Goal: Task Accomplishment & Management: Manage account settings

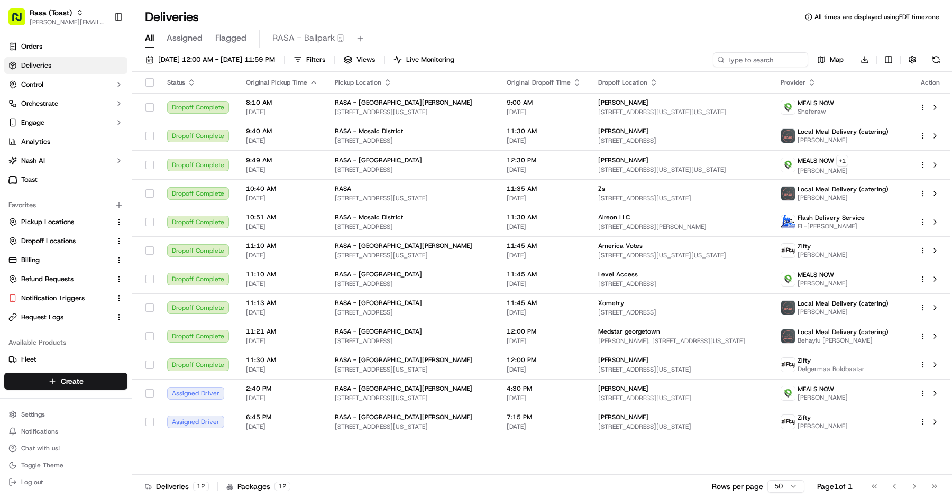
click at [54, 18] on span "[PERSON_NAME][EMAIL_ADDRESS][DOMAIN_NAME]" at bounding box center [68, 22] width 76 height 8
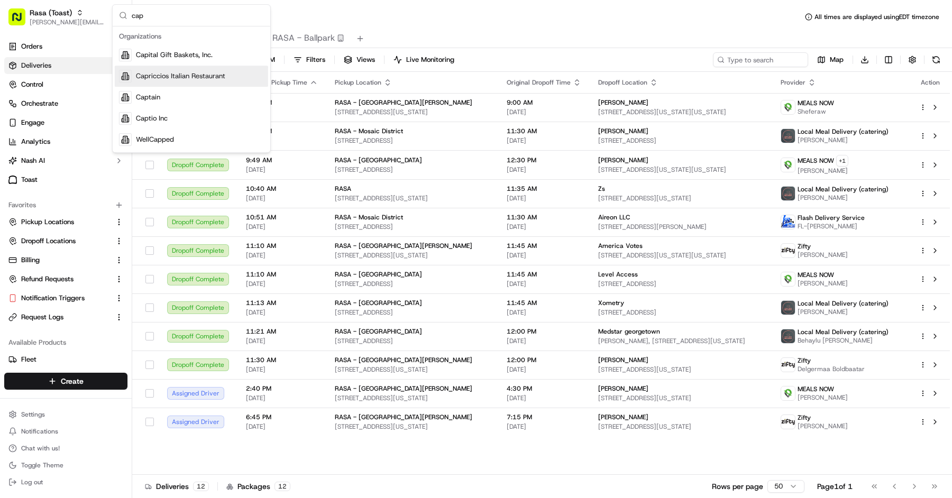
type input "cap"
click at [194, 74] on span "Capriccios Italian Restaurant" at bounding box center [180, 76] width 89 height 10
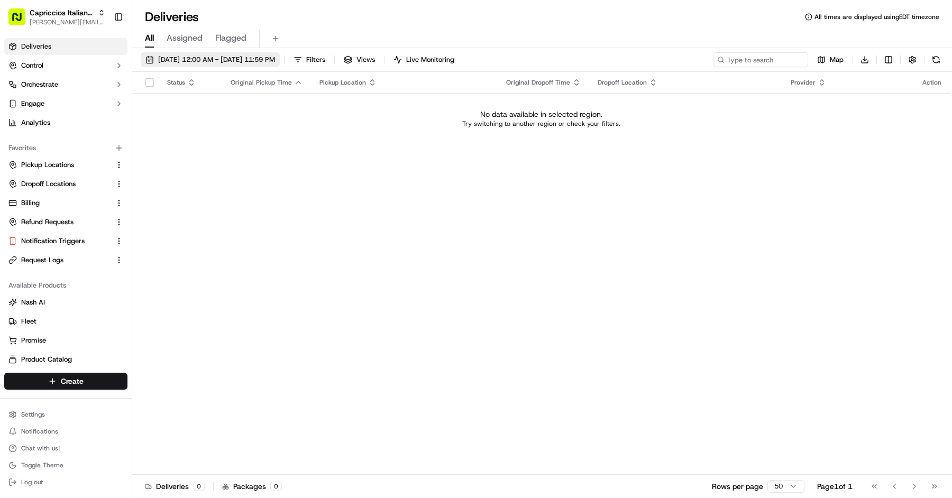
click at [215, 62] on span "09/15/2025 12:00 AM - 09/15/2025 11:59 PM" at bounding box center [216, 60] width 117 height 10
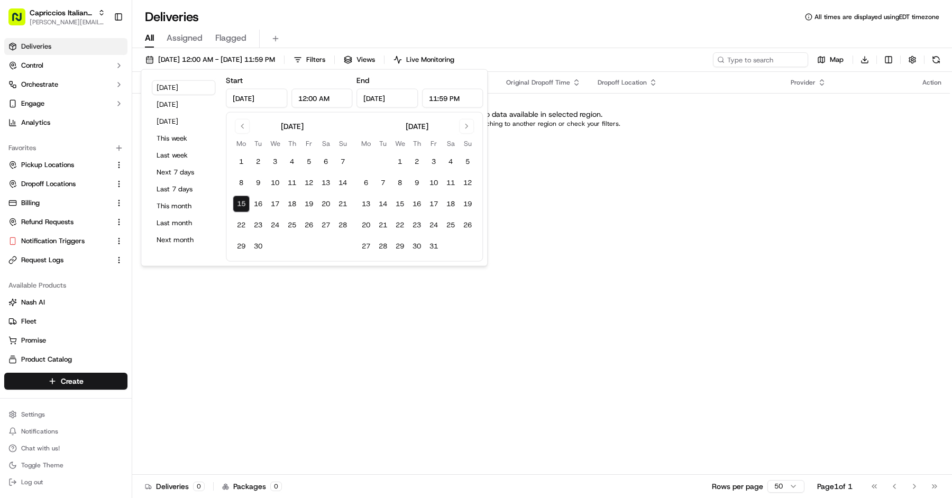
click at [190, 215] on div "Today Yesterday Tomorrow This week Last week Next 7 days Last 7 days This month…" at bounding box center [183, 168] width 76 height 188
click at [192, 206] on button "This month" at bounding box center [183, 206] width 63 height 15
type input "Sep 1, 2025"
type input "Sep 30, 2025"
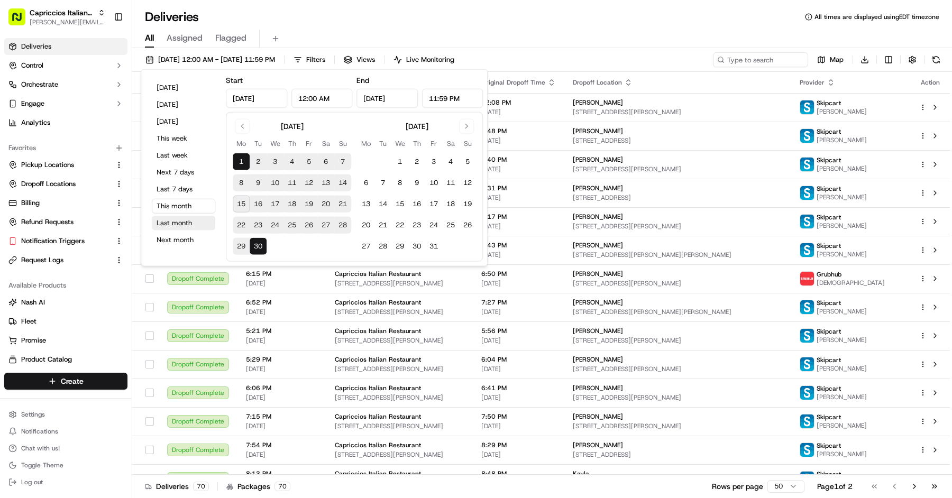
click at [190, 223] on button "Last month" at bounding box center [183, 223] width 63 height 15
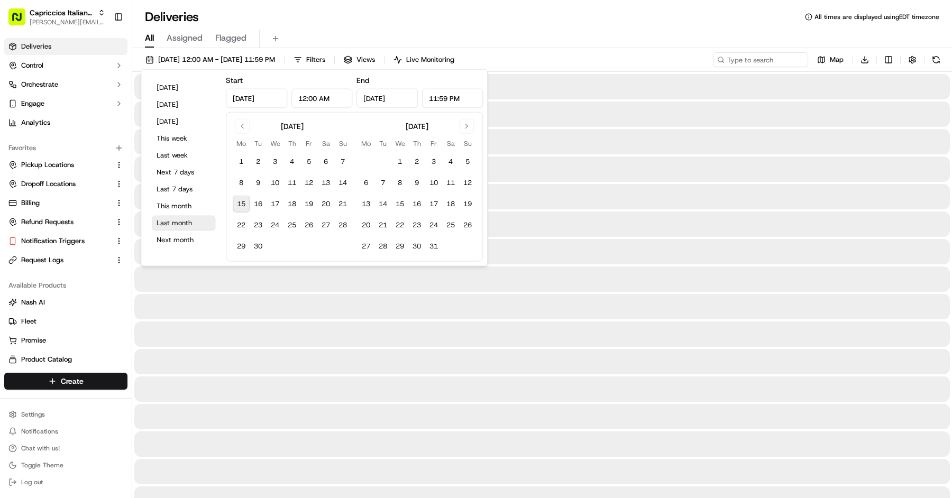
type input "Aug 1, 2025"
type input "Aug 31, 2025"
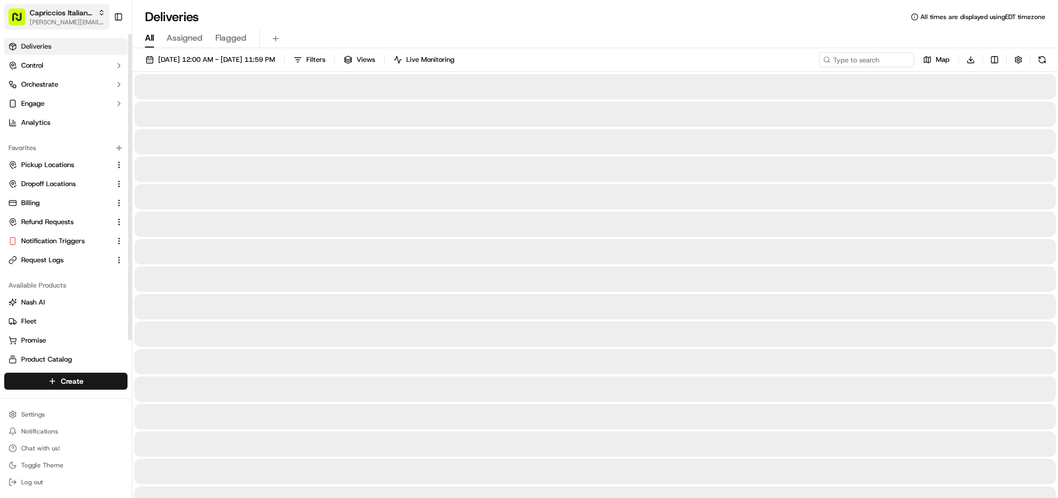
click at [31, 15] on span "Capriccios Italian Restaurant" at bounding box center [62, 12] width 64 height 11
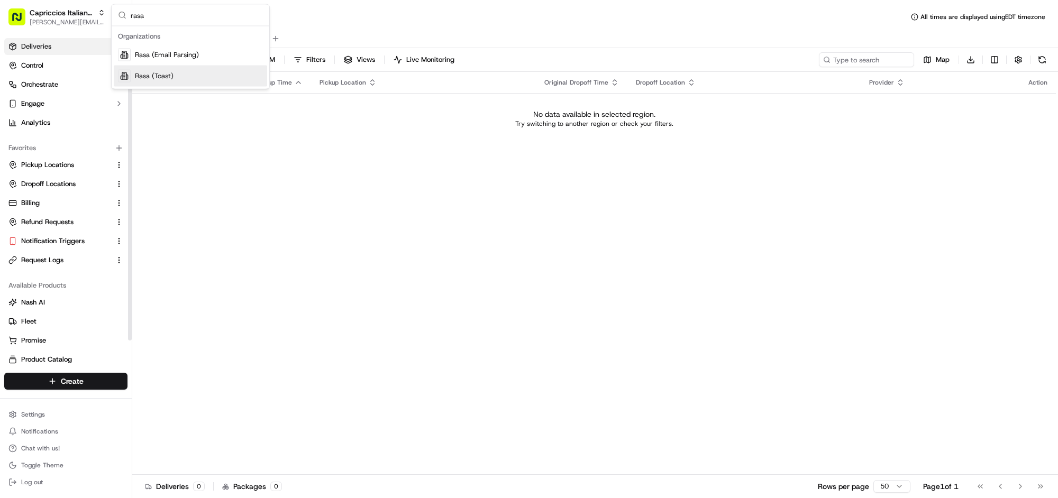
type input "rasa"
click at [143, 75] on span "Rasa (Toast)" at bounding box center [154, 76] width 39 height 10
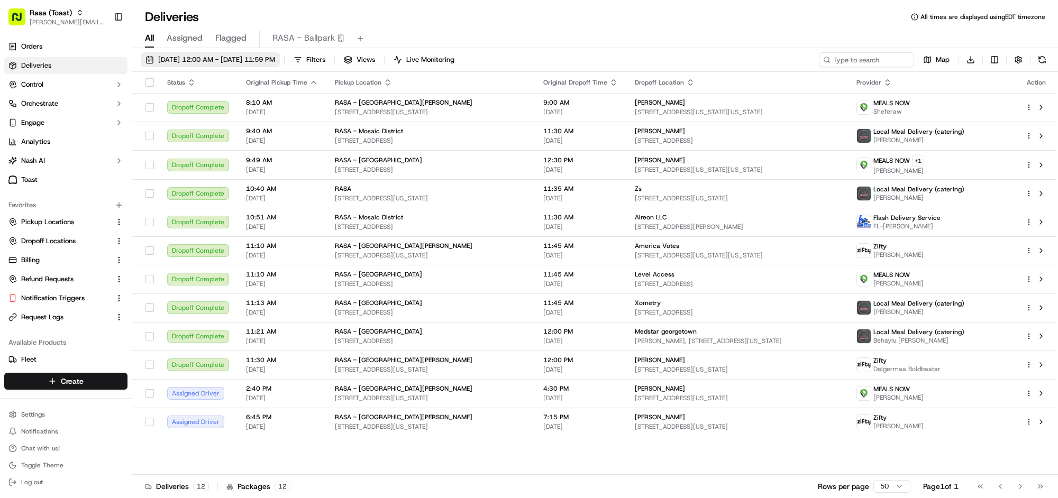
click at [192, 59] on span "[DATE] 12:00 AM - [DATE] 11:59 PM" at bounding box center [216, 60] width 117 height 10
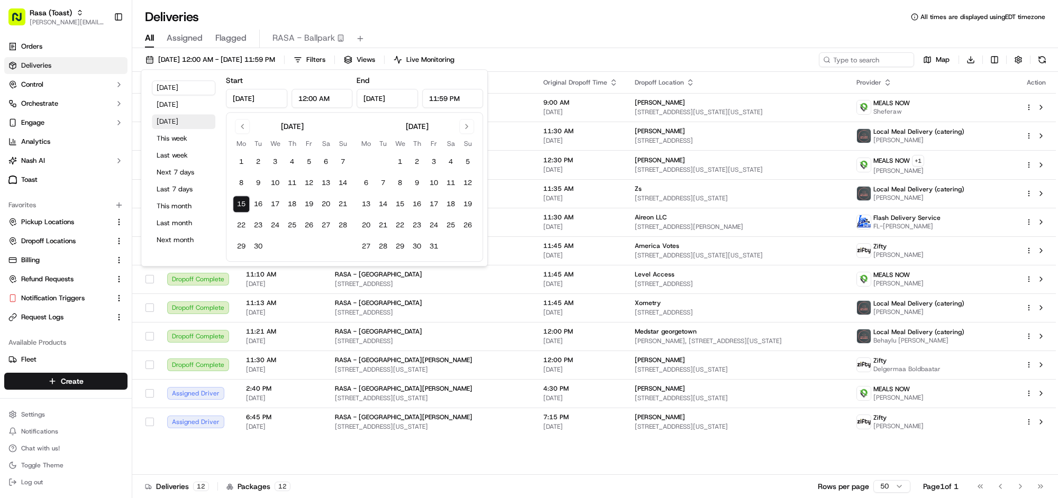
click at [191, 123] on button "Tomorrow" at bounding box center [183, 121] width 63 height 15
type input "Sep 16, 2025"
type input "[DATE]"
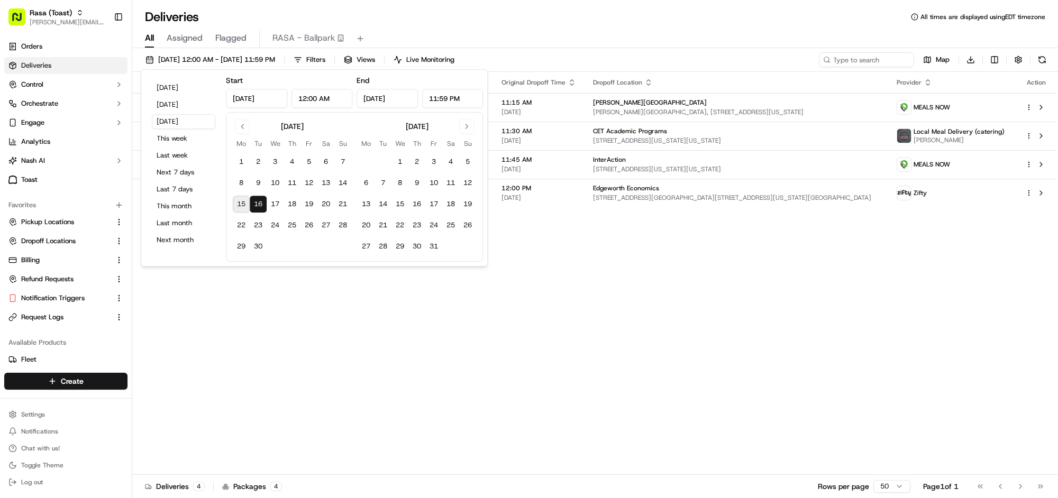
drag, startPoint x: 567, startPoint y: 21, endPoint x: 559, endPoint y: 24, distance: 8.5
click at [567, 21] on div "Deliveries All times are displayed using EDT timezone" at bounding box center [594, 16] width 925 height 17
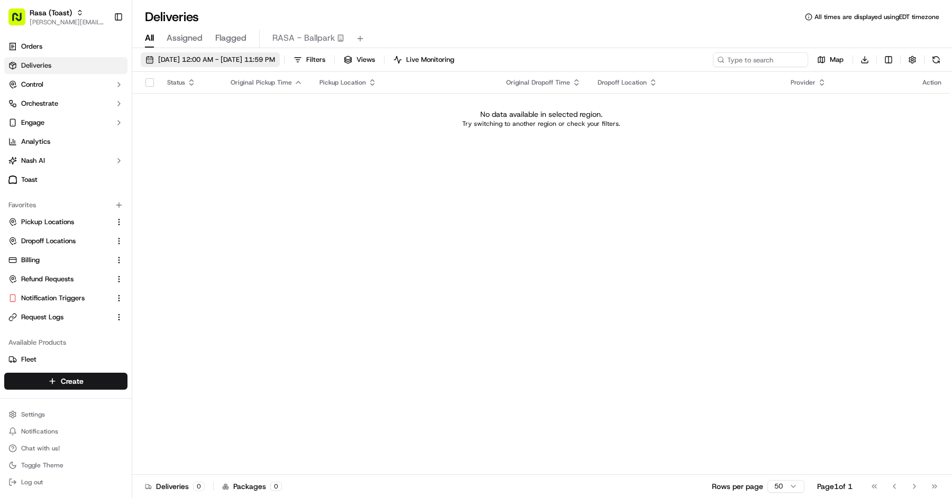
click at [212, 60] on span "08/01/2025 12:00 AM - 08/31/2025 11:59 PM" at bounding box center [216, 60] width 117 height 10
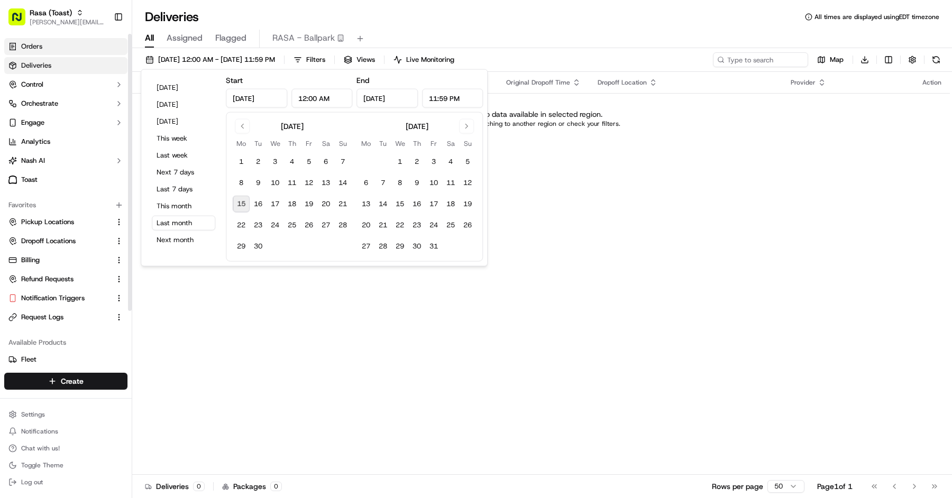
click at [107, 50] on link "Orders" at bounding box center [65, 46] width 123 height 17
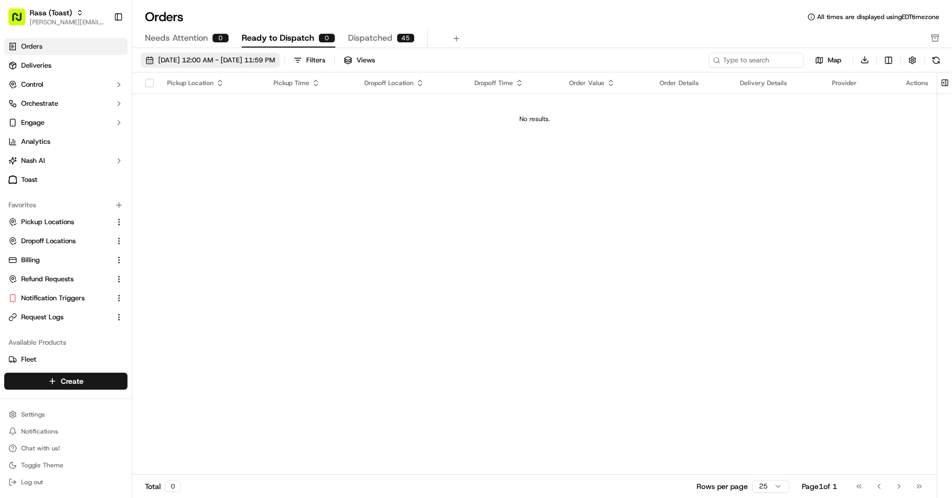
click at [205, 58] on span "09/01/2025 12:00 AM - 09/30/2025 11:59 PM" at bounding box center [216, 61] width 117 height 10
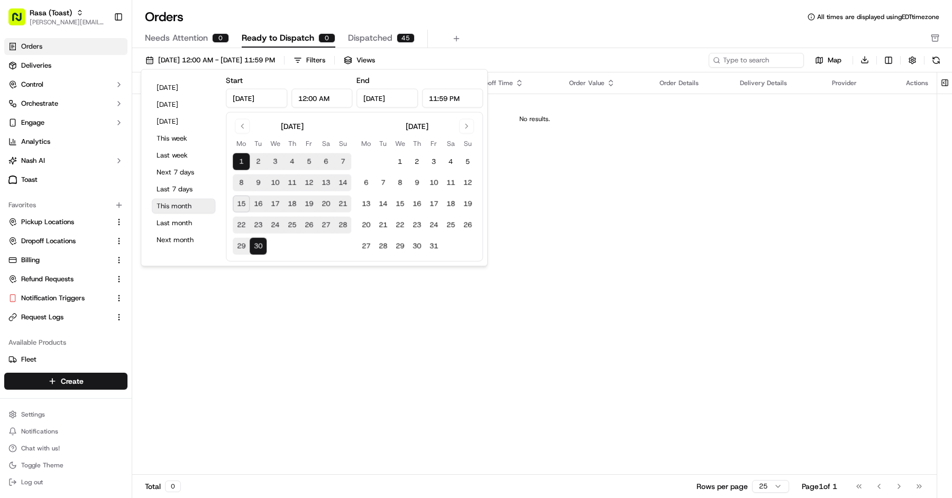
click at [187, 209] on button "This month" at bounding box center [183, 206] width 63 height 15
click at [182, 123] on button "Tomorrow" at bounding box center [183, 121] width 63 height 15
type input "Sep 16, 2025"
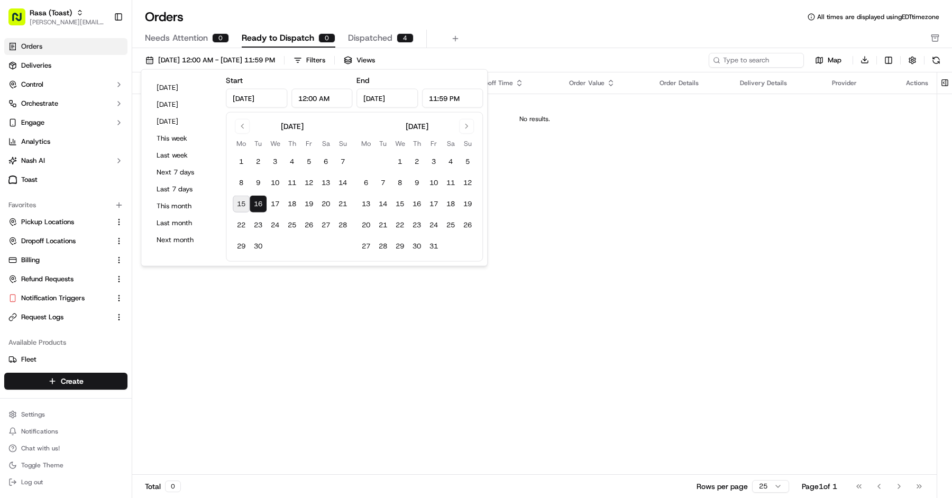
click at [456, 26] on div "Orders All times are displayed using EDT timezone Needs Attention 0 Ready to Di…" at bounding box center [542, 28] width 820 height 40
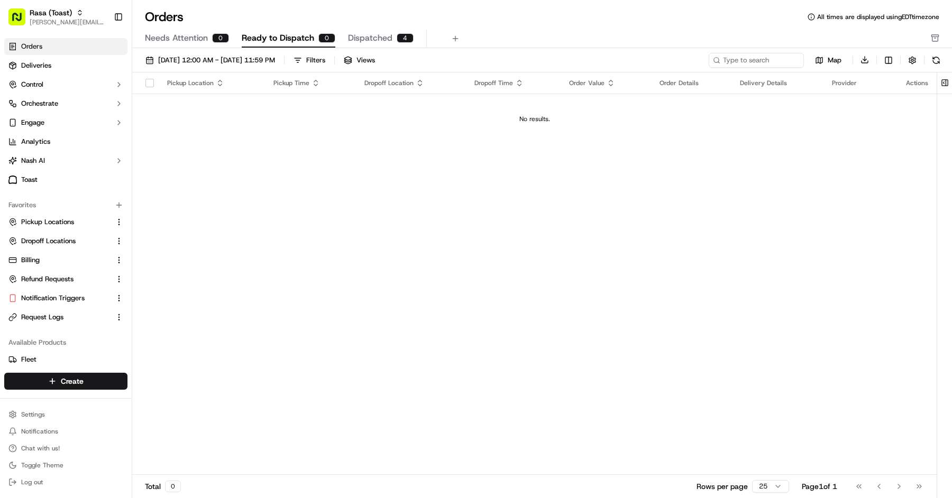
click at [365, 39] on span "Dispatched" at bounding box center [370, 38] width 44 height 13
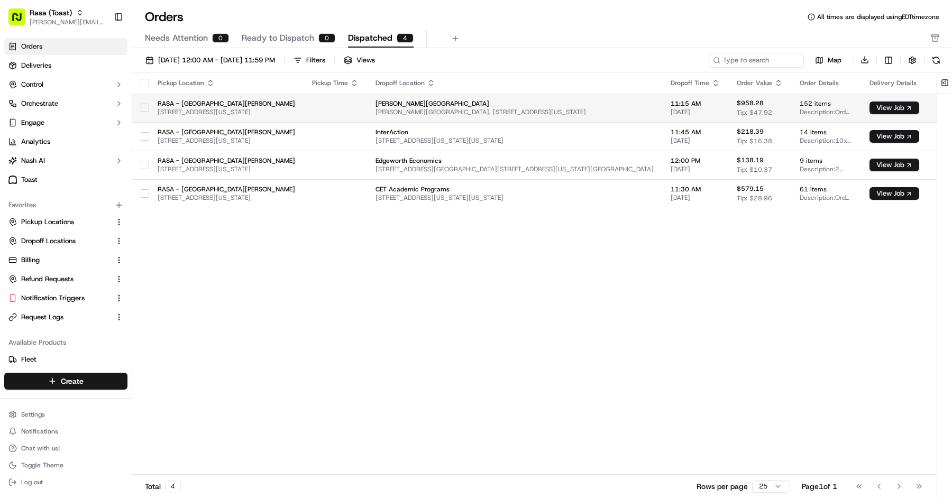
click at [486, 103] on span "Longworth House Office Building" at bounding box center [514, 103] width 278 height 8
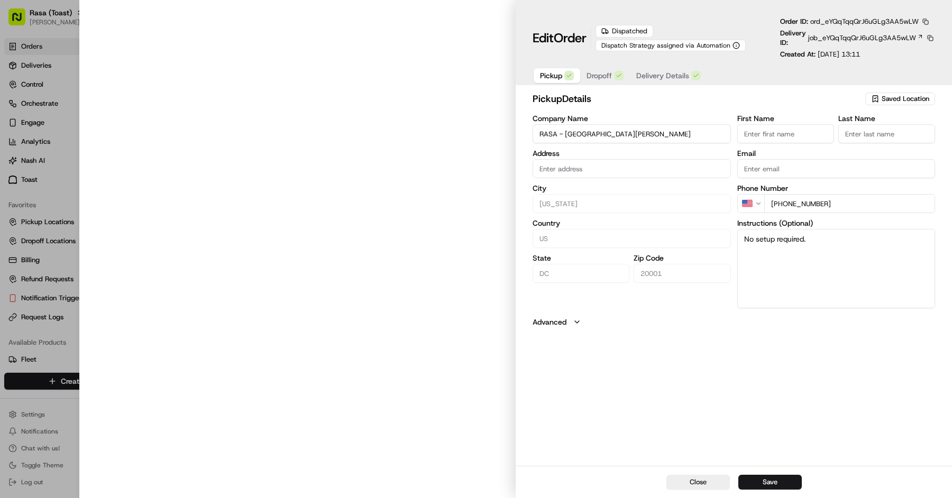
type input "485 K St NW Washington, DC 20001"
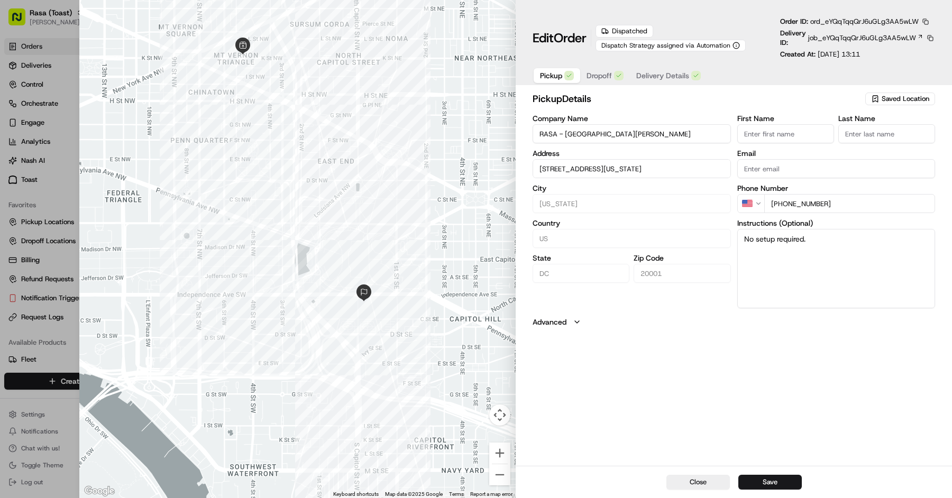
click at [669, 63] on div "Edit Order Dispatched Dispatch Strategy assigned via Automation Order ID: ord_e…" at bounding box center [734, 51] width 402 height 68
click at [673, 73] on span "Delivery Details" at bounding box center [662, 75] width 53 height 11
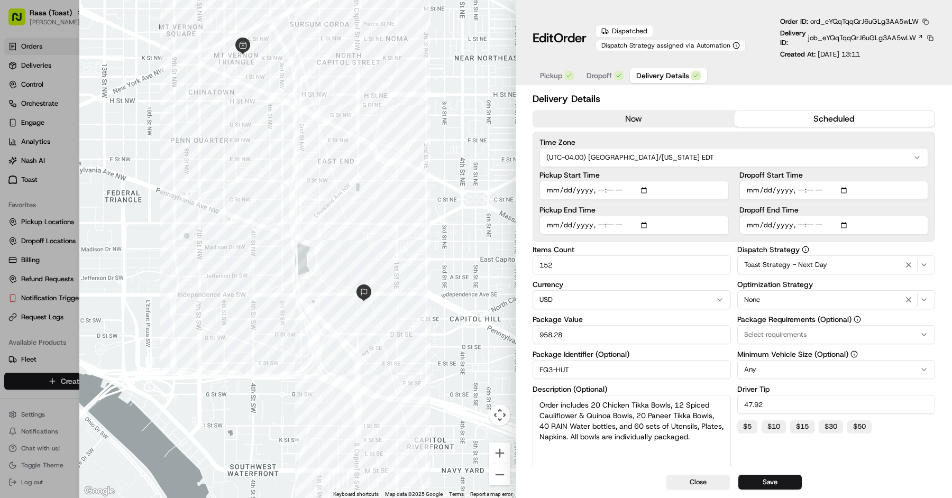
click at [40, 63] on div at bounding box center [476, 249] width 952 height 498
type input "1"
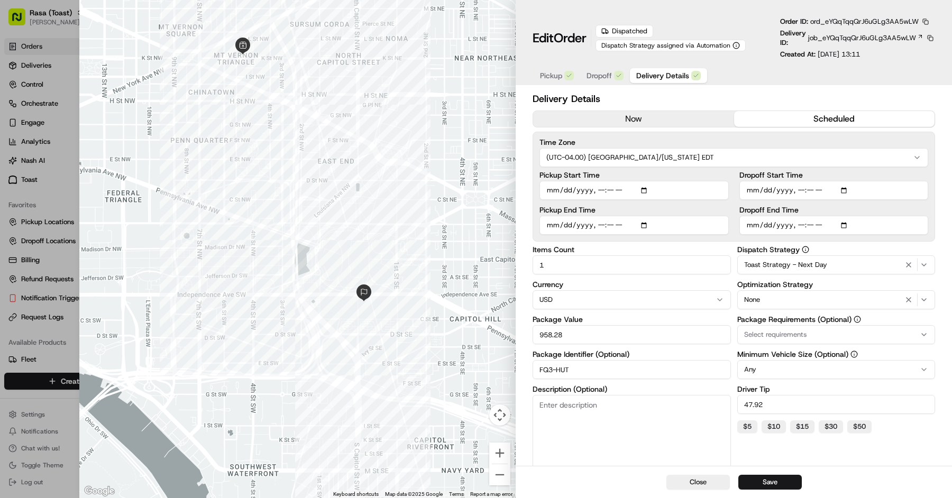
click at [40, 63] on div at bounding box center [476, 249] width 952 height 498
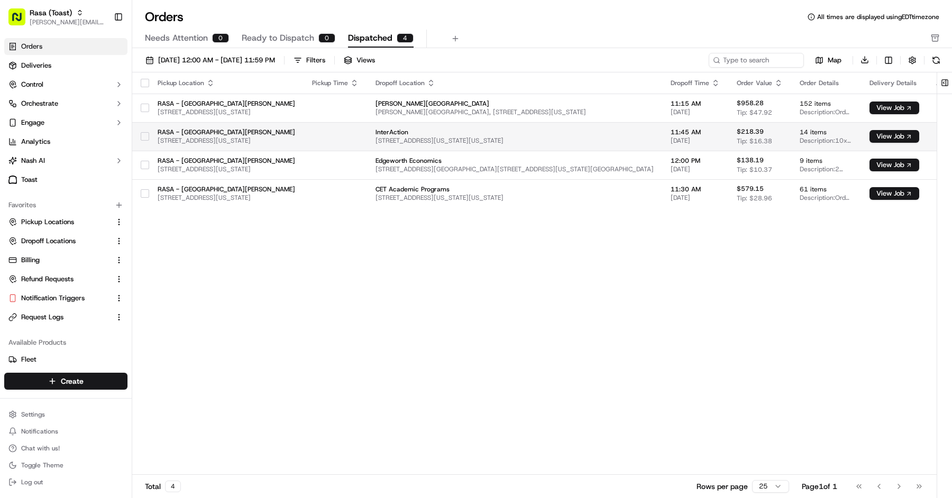
click at [234, 130] on span "RASA - [GEOGRAPHIC_DATA][PERSON_NAME]" at bounding box center [226, 132] width 137 height 8
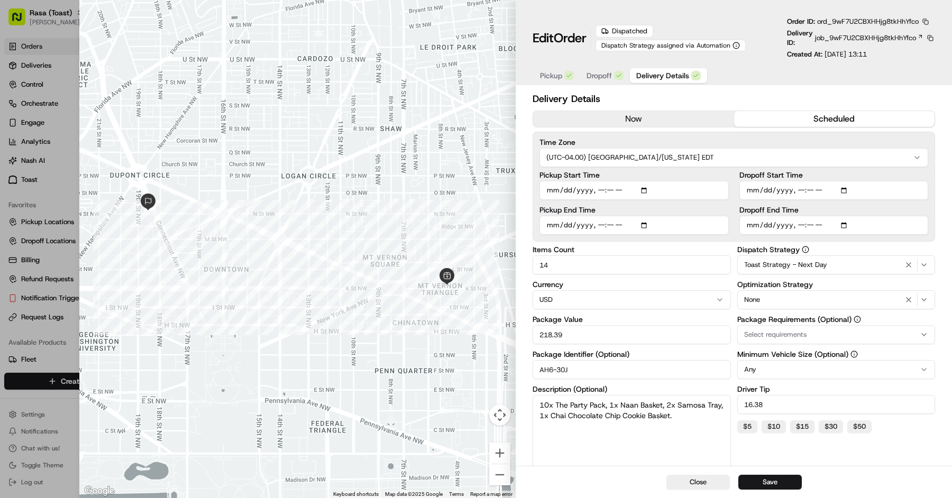
click at [683, 79] on span "Delivery Details" at bounding box center [662, 75] width 53 height 11
type input "1"
click at [39, 204] on div at bounding box center [476, 249] width 952 height 498
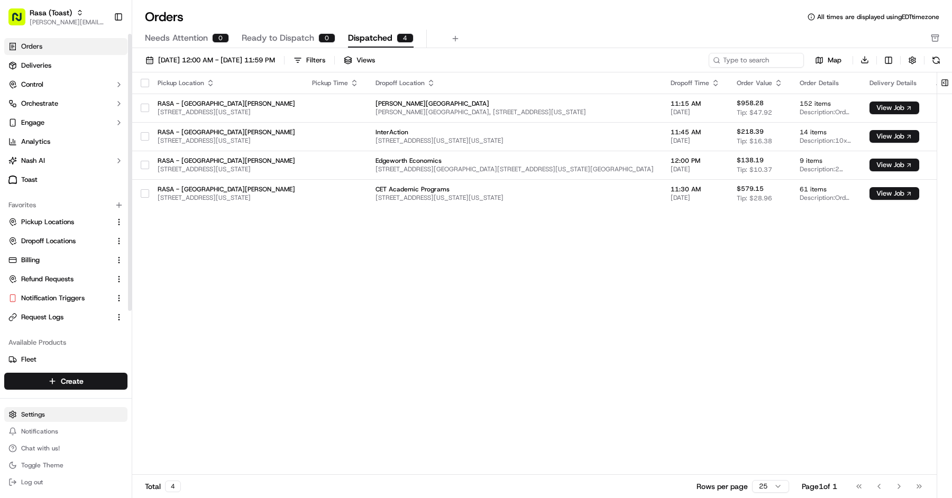
click at [44, 411] on html "Rasa (Toast) mariam@usenash.com Toggle Sidebar Orders Deliveries Control Orches…" at bounding box center [476, 249] width 952 height 498
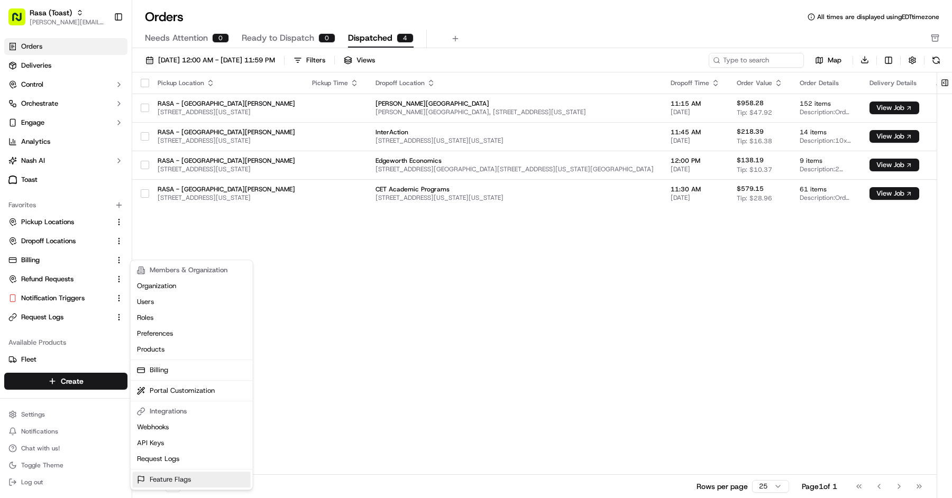
click at [179, 481] on link "Feature Flags" at bounding box center [192, 480] width 118 height 16
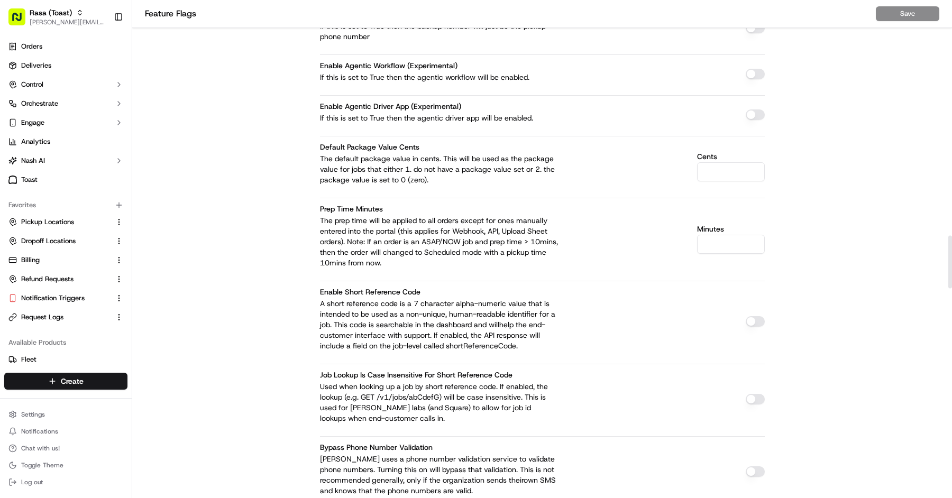
scroll to position [2234, 0]
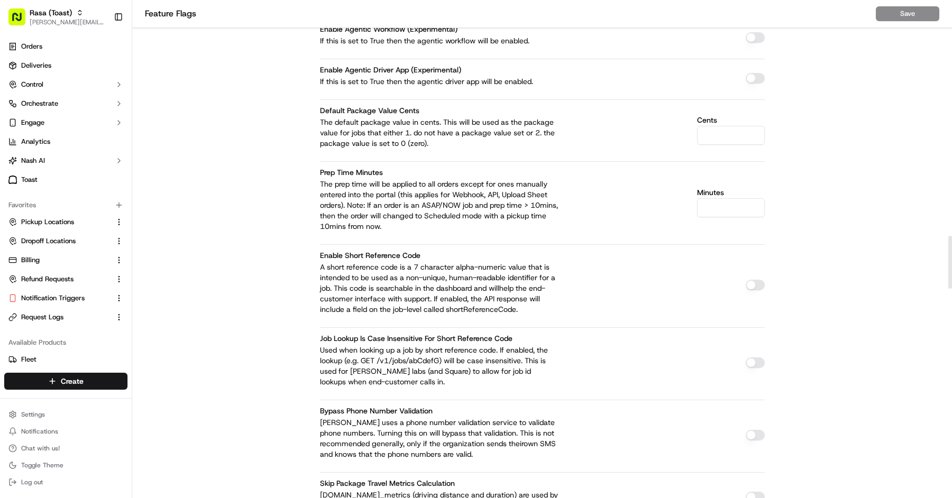
click at [755, 280] on button "button" at bounding box center [755, 285] width 19 height 11
click at [904, 14] on button "Save" at bounding box center [907, 13] width 63 height 15
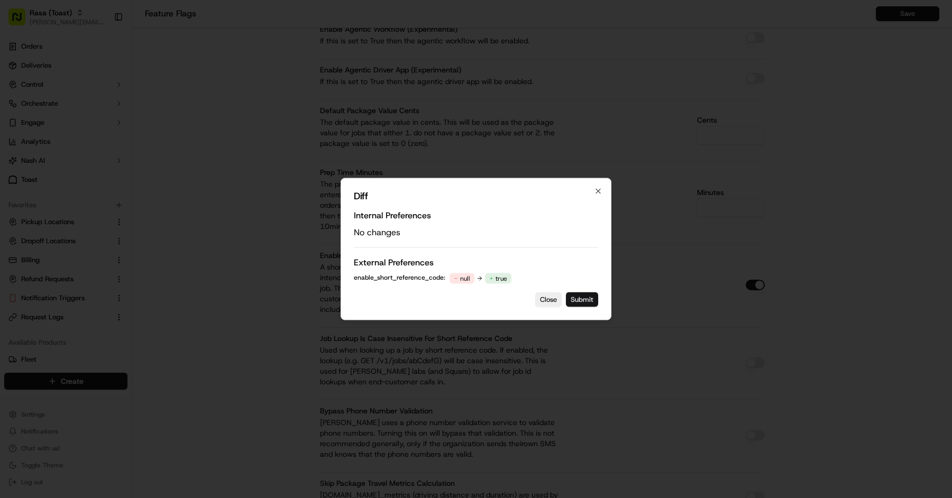
click at [589, 296] on button "Submit" at bounding box center [582, 299] width 32 height 15
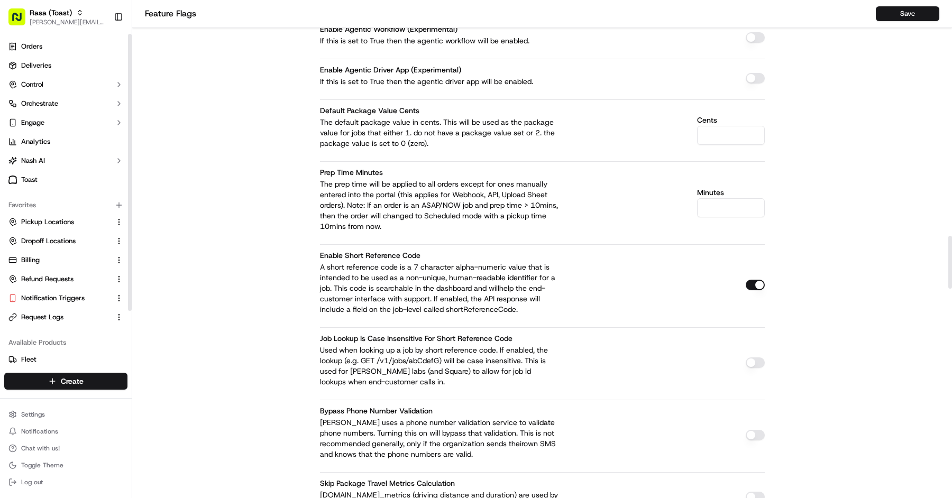
click at [52, 38] on div "Orders Deliveries Control Orchestrate Engage Analytics Nash AI Toast" at bounding box center [66, 113] width 132 height 159
click at [53, 53] on link "Orders" at bounding box center [65, 46] width 123 height 17
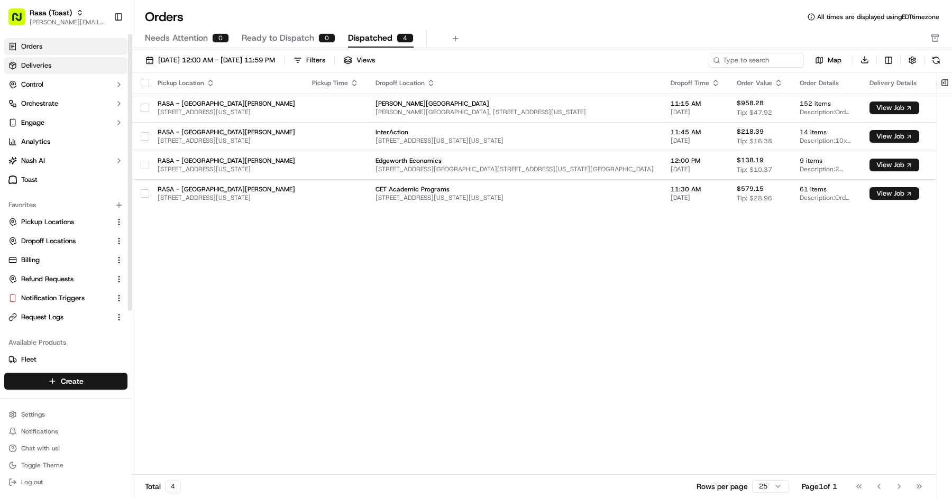
click at [57, 71] on link "Deliveries" at bounding box center [65, 65] width 123 height 17
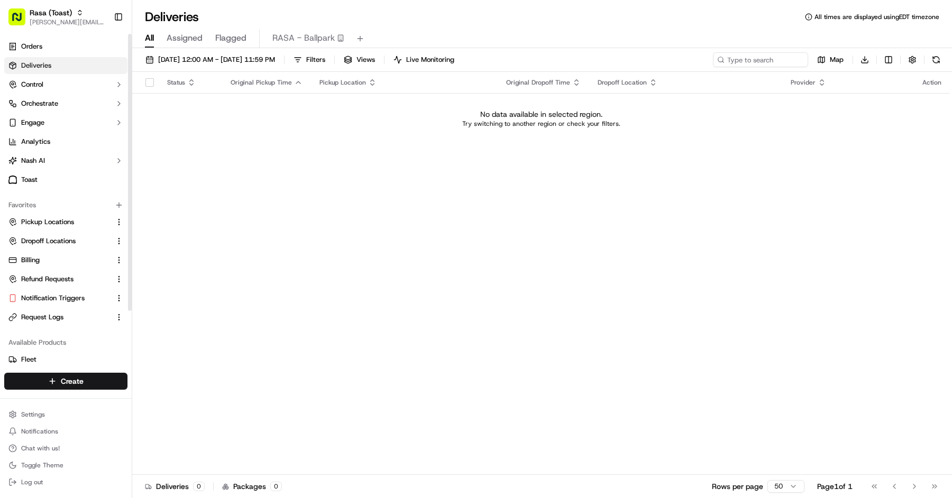
click at [139, 61] on div "08/01/2025 12:00 AM - 08/31/2025 11:59 PM Filters Views Live Monitoring Map Dow…" at bounding box center [542, 62] width 820 height 20
click at [174, 61] on span "08/01/2025 12:00 AM - 08/31/2025 11:59 PM" at bounding box center [216, 60] width 117 height 10
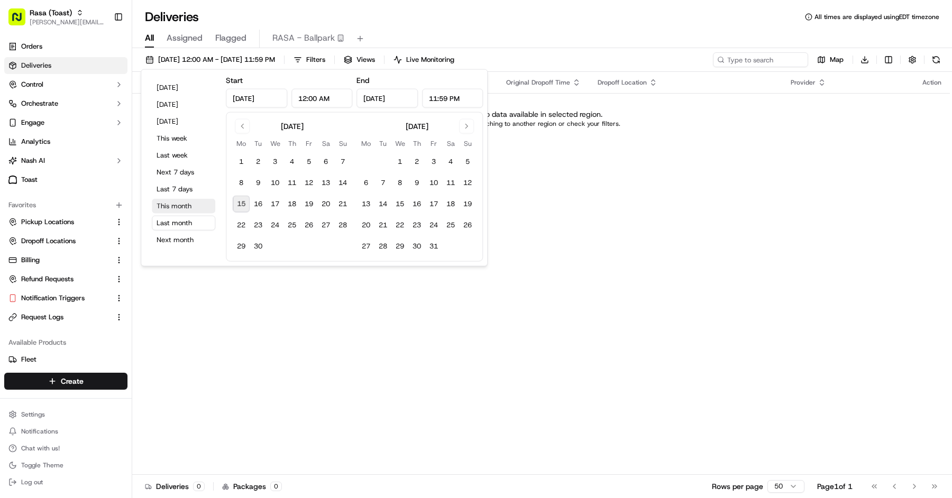
click at [179, 207] on button "This month" at bounding box center [183, 206] width 63 height 15
type input "Sep 1, 2025"
type input "Sep 30, 2025"
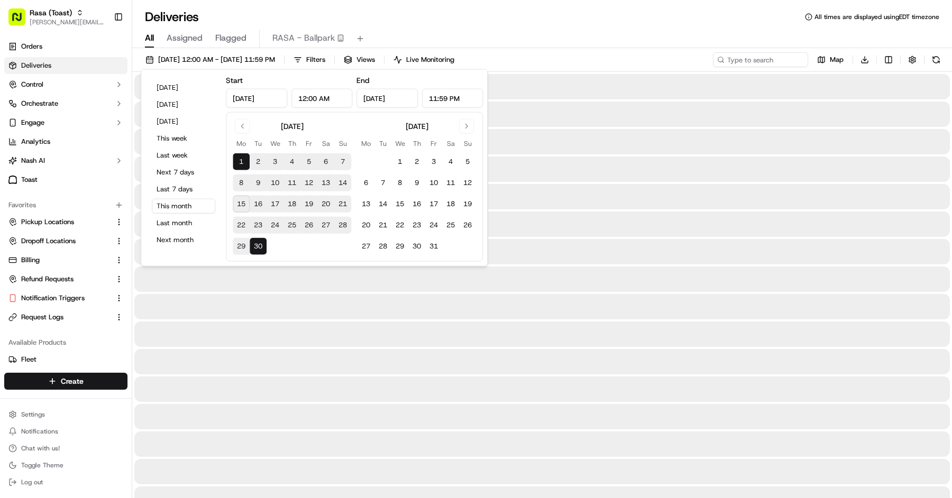
drag, startPoint x: 448, startPoint y: 54, endPoint x: 442, endPoint y: 44, distance: 12.1
click at [448, 54] on button "Live Monitoring" at bounding box center [424, 59] width 70 height 15
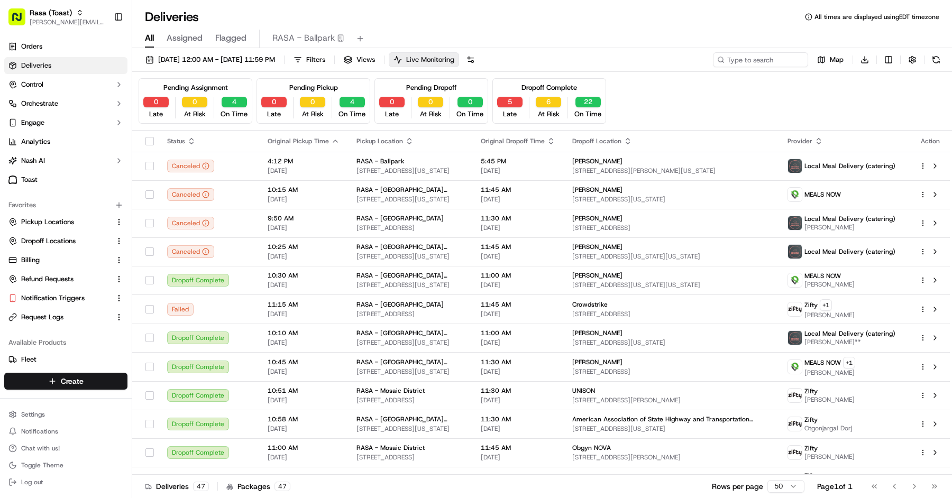
click at [453, 57] on span "Live Monitoring" at bounding box center [430, 60] width 48 height 10
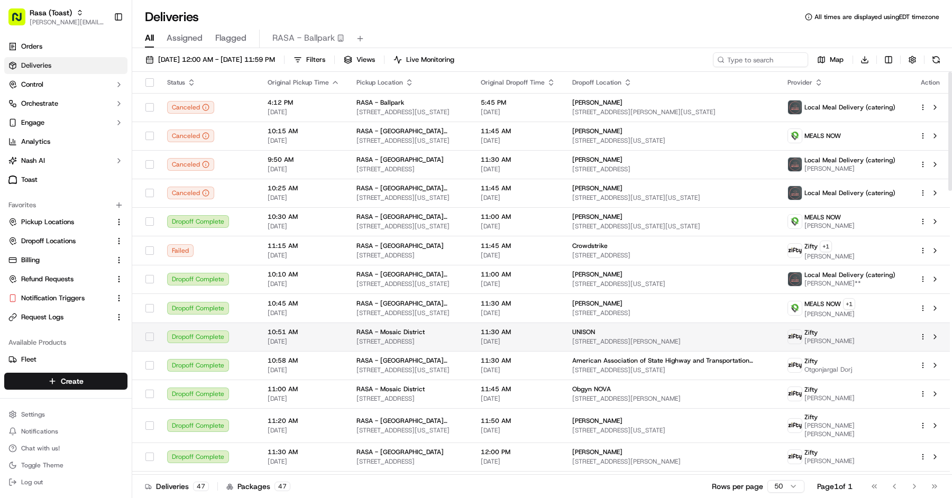
click at [595, 328] on span "UNISON" at bounding box center [583, 332] width 23 height 8
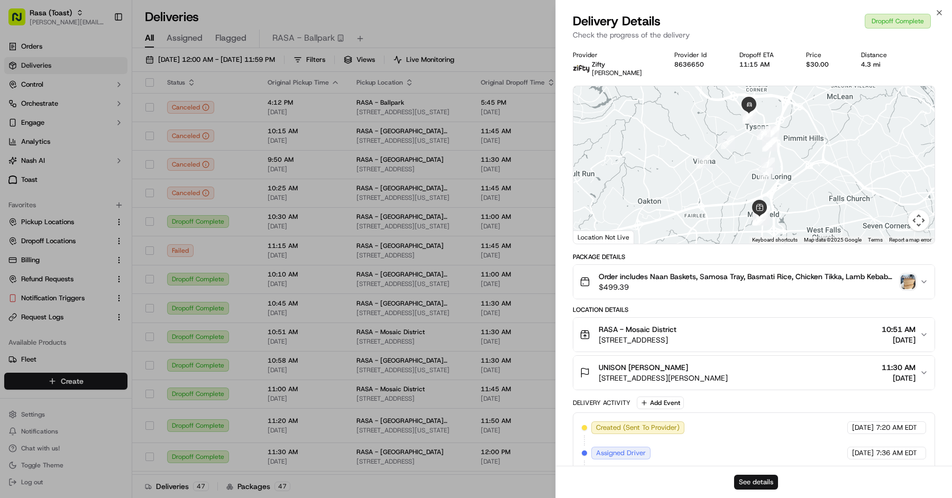
click at [747, 476] on button "See details" at bounding box center [756, 482] width 44 height 15
drag, startPoint x: 111, startPoint y: 431, endPoint x: 76, endPoint y: 415, distance: 37.9
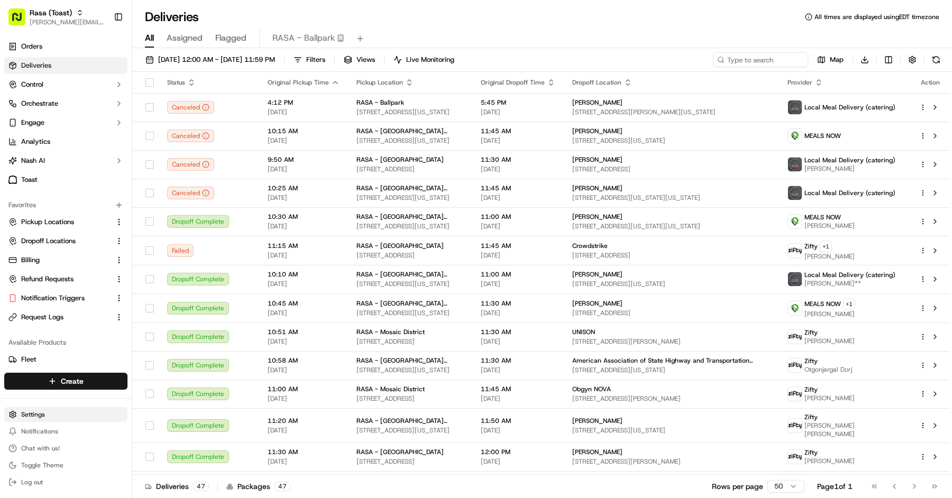
click at [76, 415] on html "Rasa (Toast) mariam@usenash.com Toggle Sidebar Orders Deliveries Control Orches…" at bounding box center [476, 249] width 952 height 498
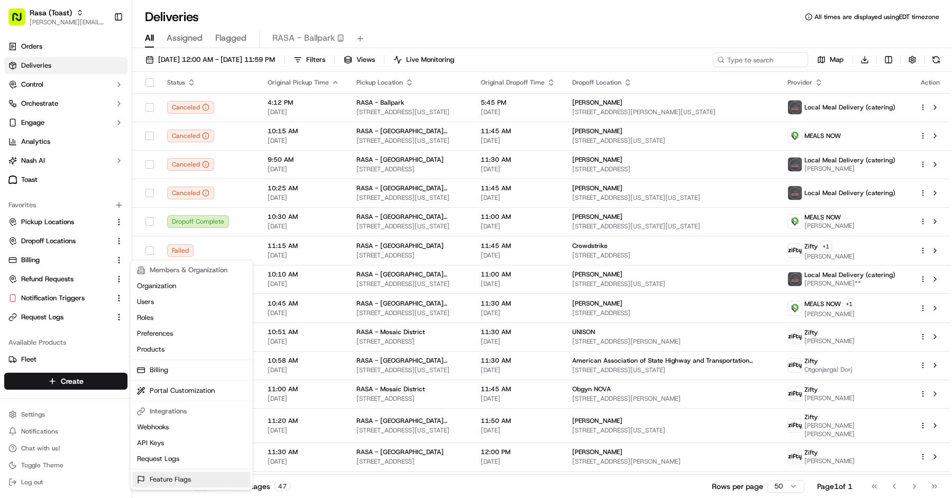
click at [175, 478] on link "Feature Flags" at bounding box center [192, 480] width 118 height 16
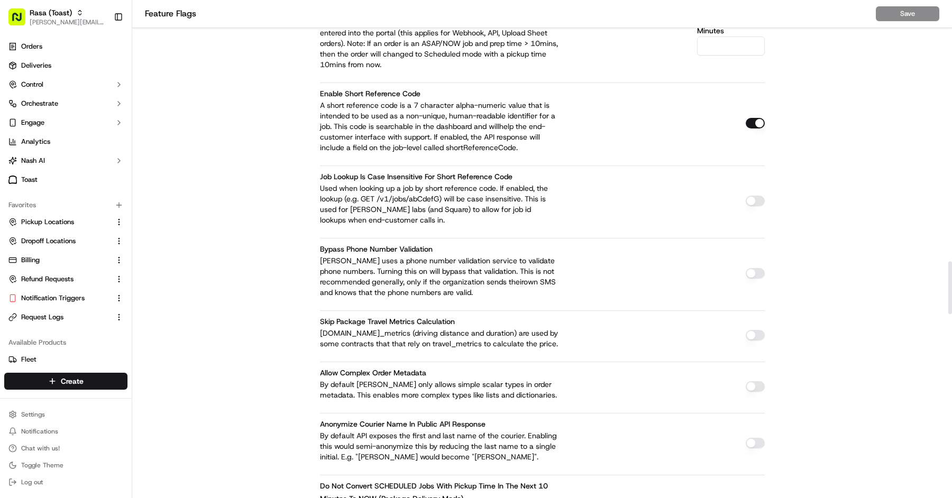
scroll to position [2319, 0]
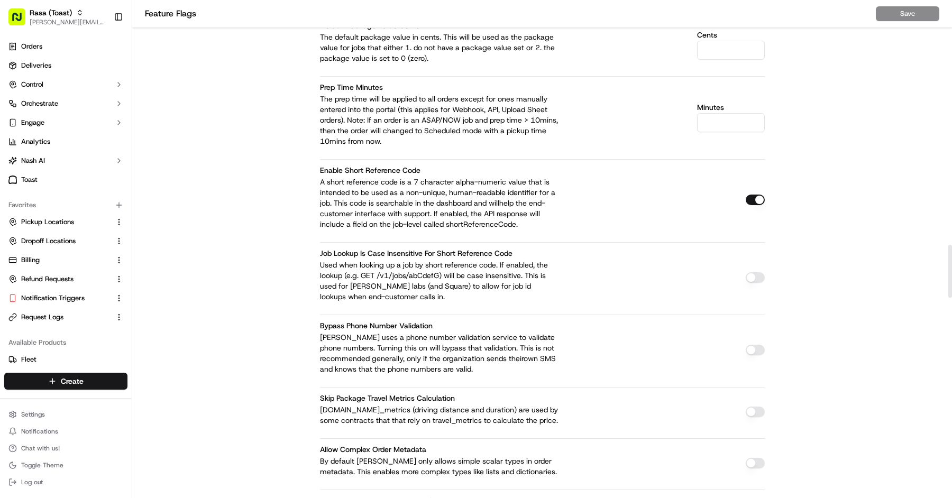
click at [746, 195] on button "button" at bounding box center [755, 200] width 19 height 11
type button "on"
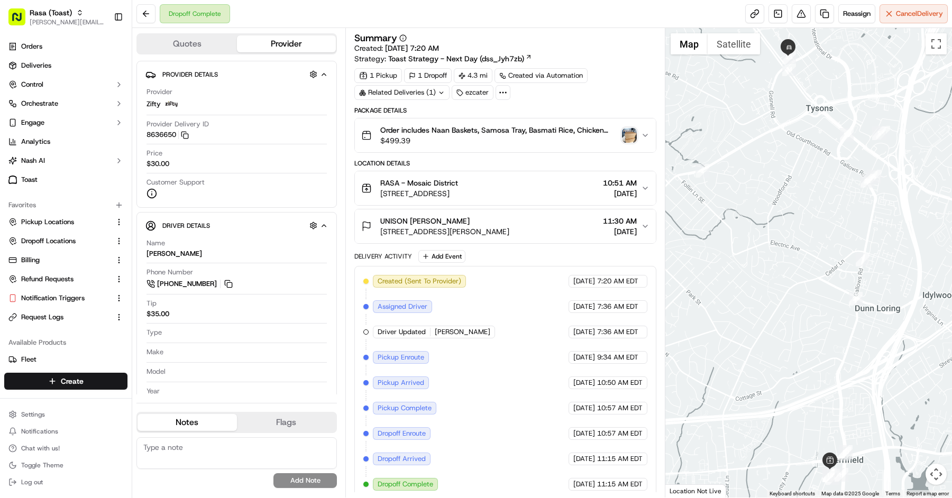
click at [503, 92] on icon at bounding box center [503, 93] width 10 height 10
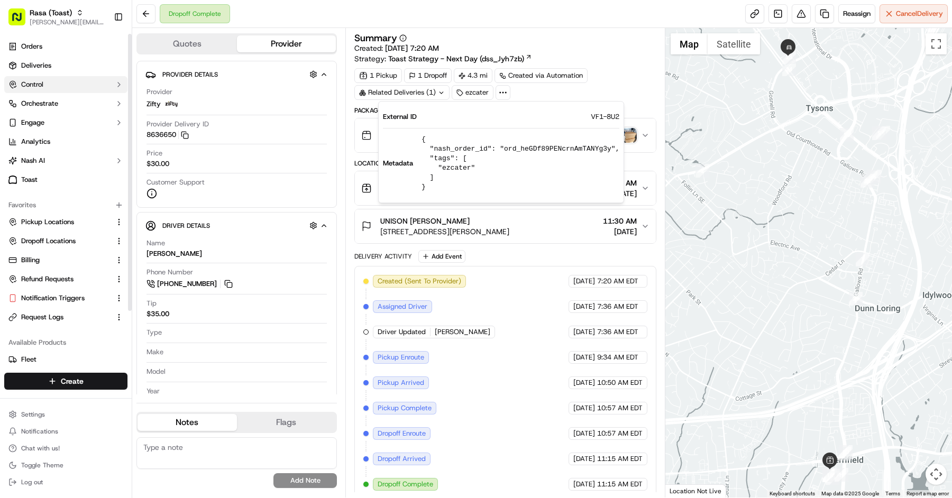
click at [63, 84] on button "Control" at bounding box center [65, 84] width 123 height 17
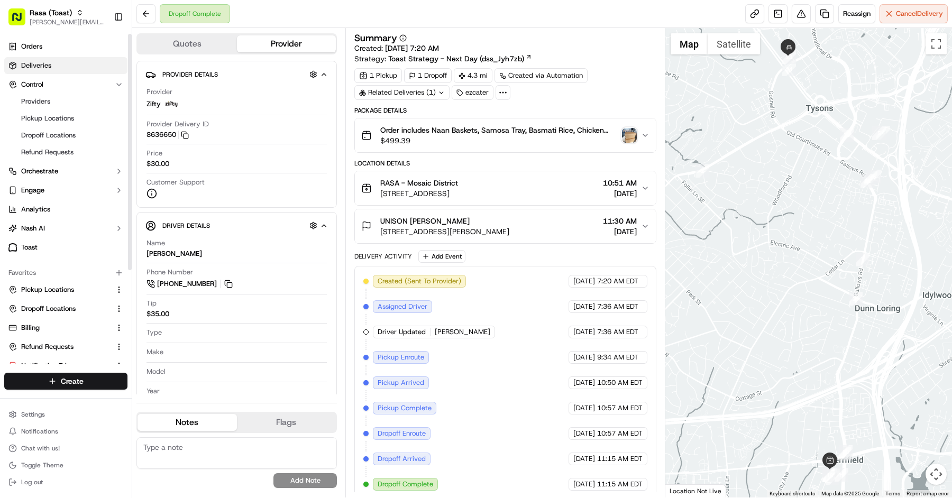
click at [71, 69] on link "Deliveries" at bounding box center [65, 65] width 123 height 17
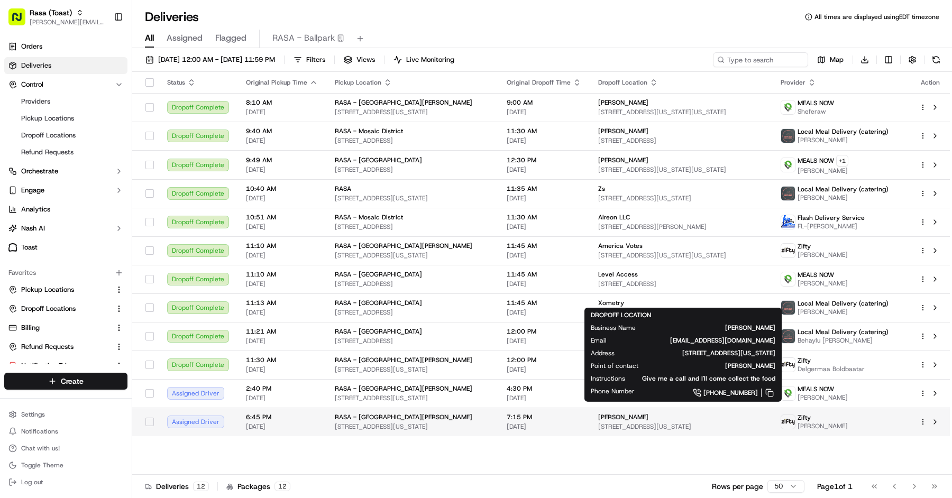
click at [692, 417] on div "[PERSON_NAME]" at bounding box center [681, 417] width 166 height 8
